Goal: Transaction & Acquisition: Obtain resource

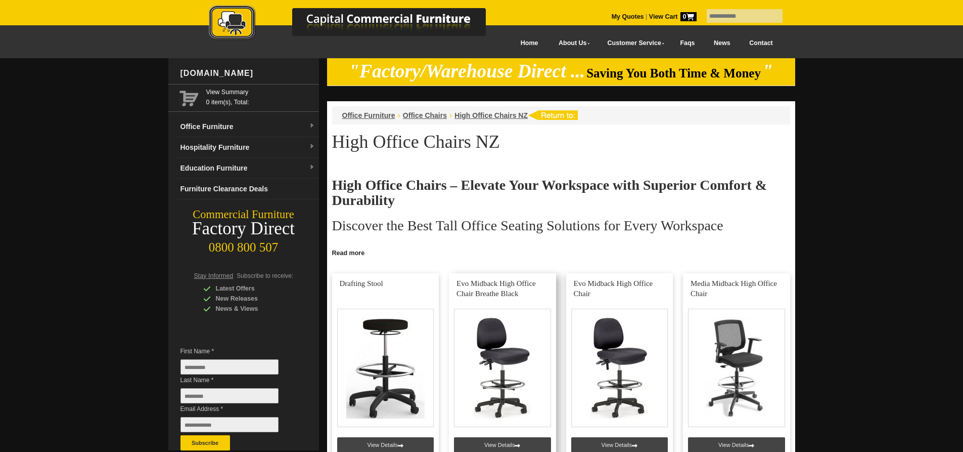
scroll to position [101, 0]
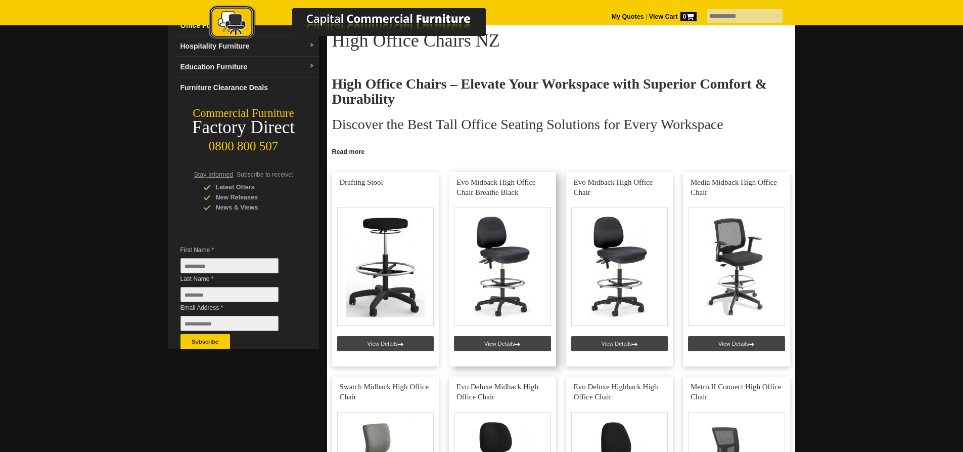
click at [491, 279] on link at bounding box center [502, 269] width 107 height 194
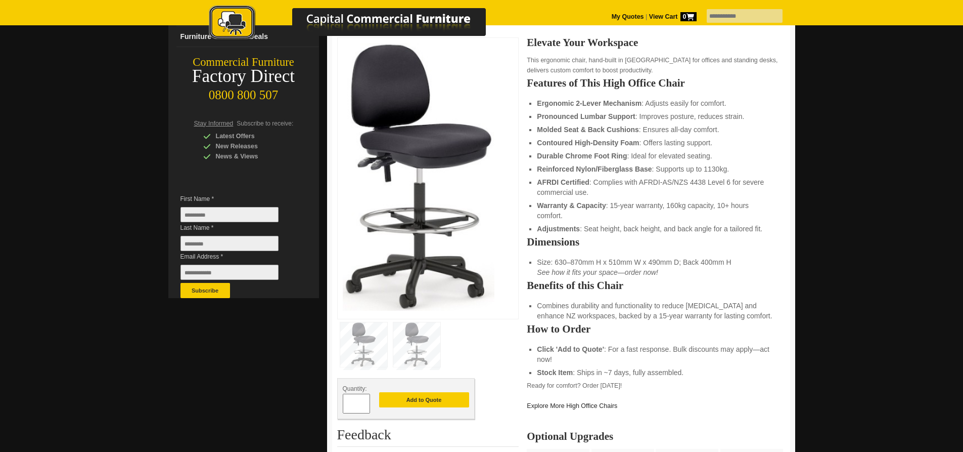
scroll to position [152, 0]
click at [419, 332] on img at bounding box center [416, 345] width 47 height 44
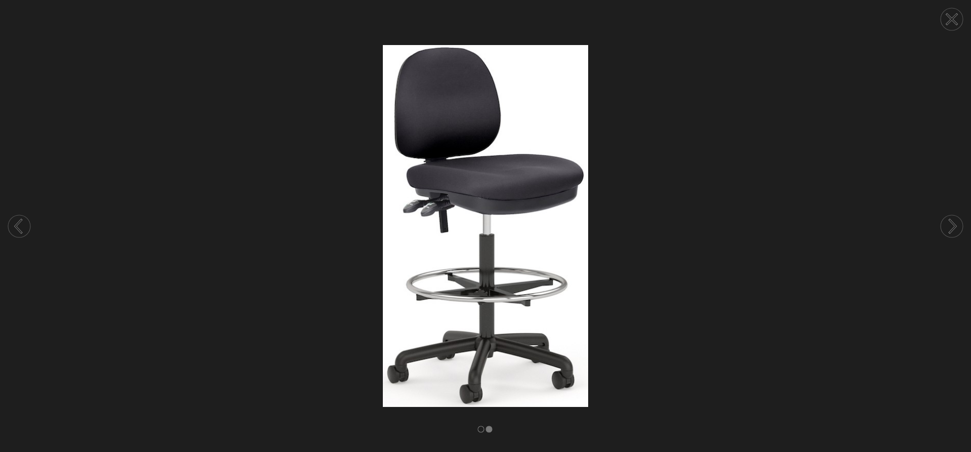
click at [946, 219] on circle at bounding box center [951, 226] width 22 height 22
click at [944, 222] on circle at bounding box center [951, 226] width 22 height 22
click at [952, 19] on icon at bounding box center [952, 19] width 10 height 10
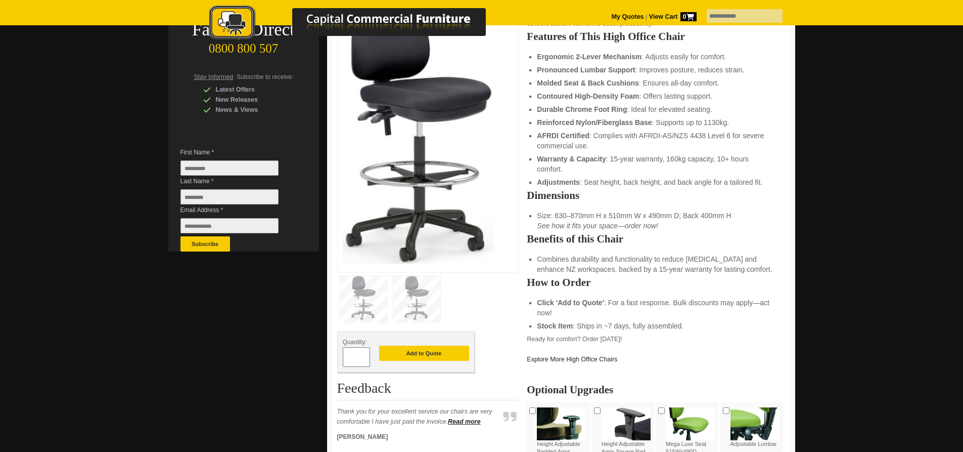
scroll to position [202, 0]
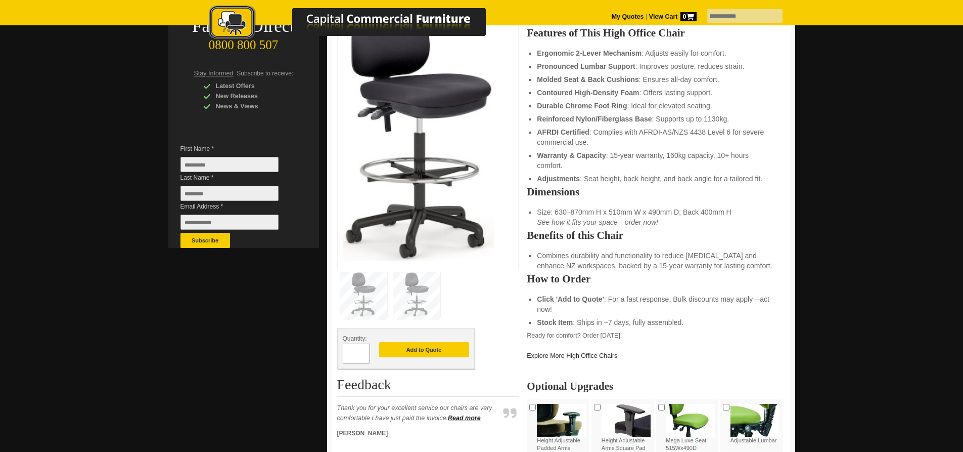
click at [359, 354] on input "*" at bounding box center [356, 353] width 27 height 20
click at [365, 351] on span at bounding box center [365, 349] width 4 height 10
type input "*"
click at [409, 348] on button "Add to Quote" at bounding box center [424, 349] width 90 height 15
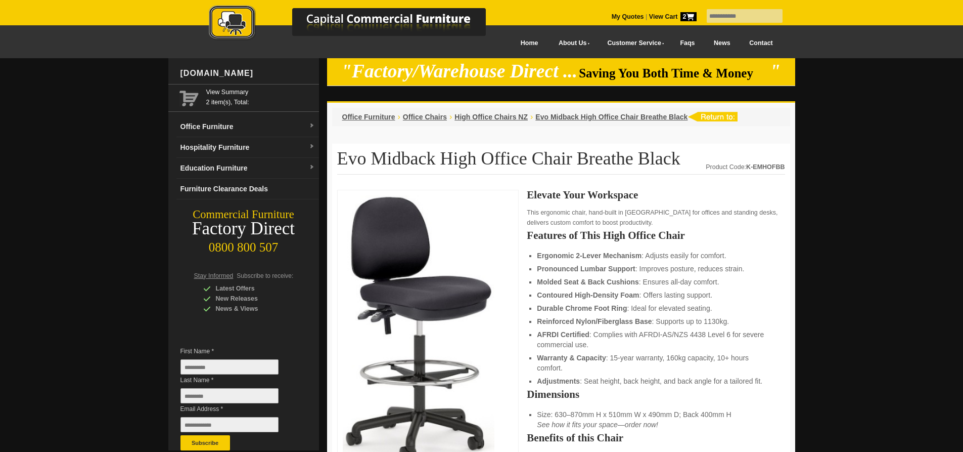
click at [654, 13] on strong "View Cart 2" at bounding box center [673, 16] width 48 height 7
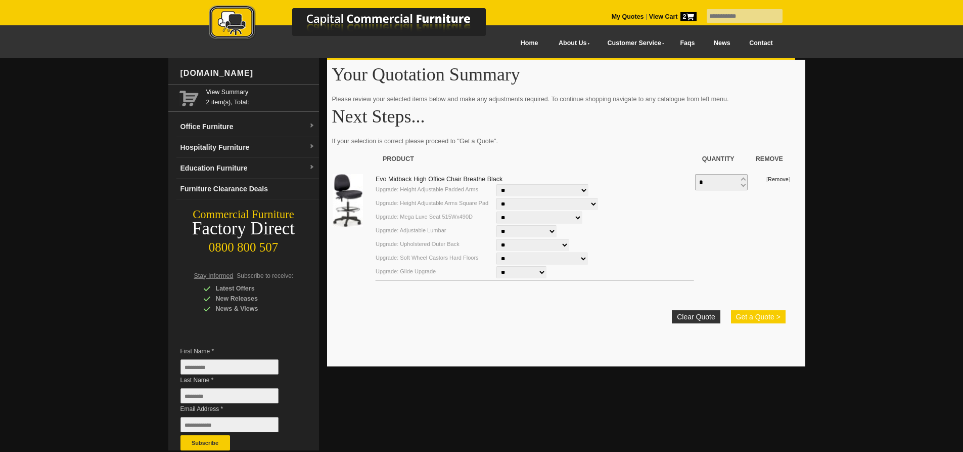
click at [768, 320] on button "Get a Quote >" at bounding box center [758, 316] width 55 height 13
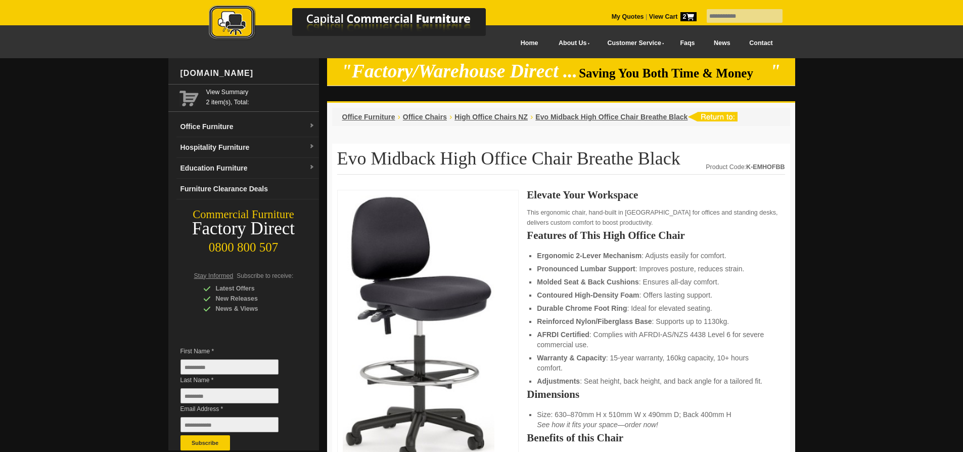
scroll to position [202, 0]
